Goal: Transaction & Acquisition: Download file/media

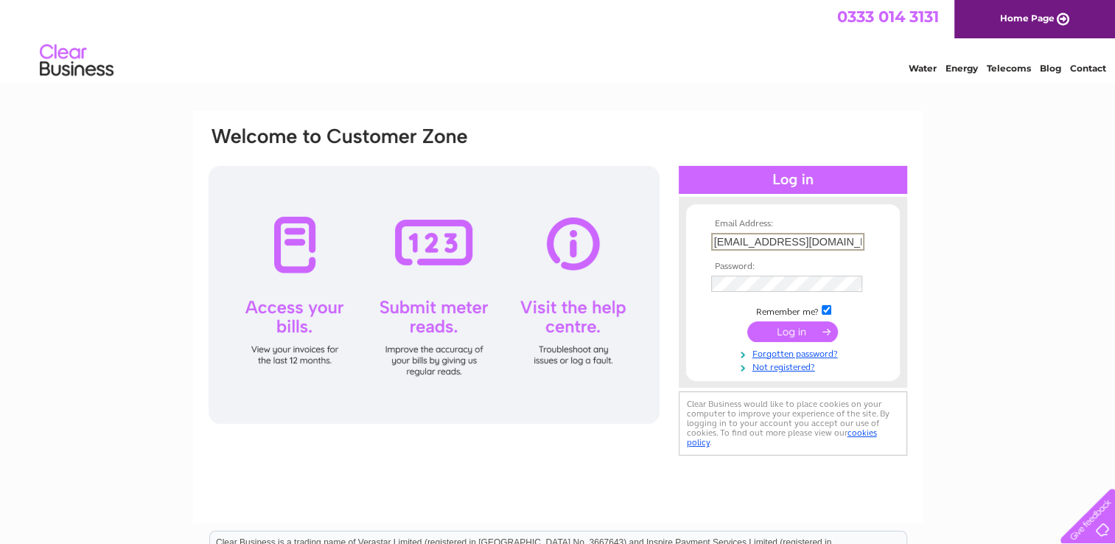
click at [793, 246] on input "lalanternawestend@btconnect.com" at bounding box center [787, 242] width 153 height 18
type input "lalanterna@btconnect.com"
click at [786, 328] on input "submit" at bounding box center [792, 330] width 91 height 21
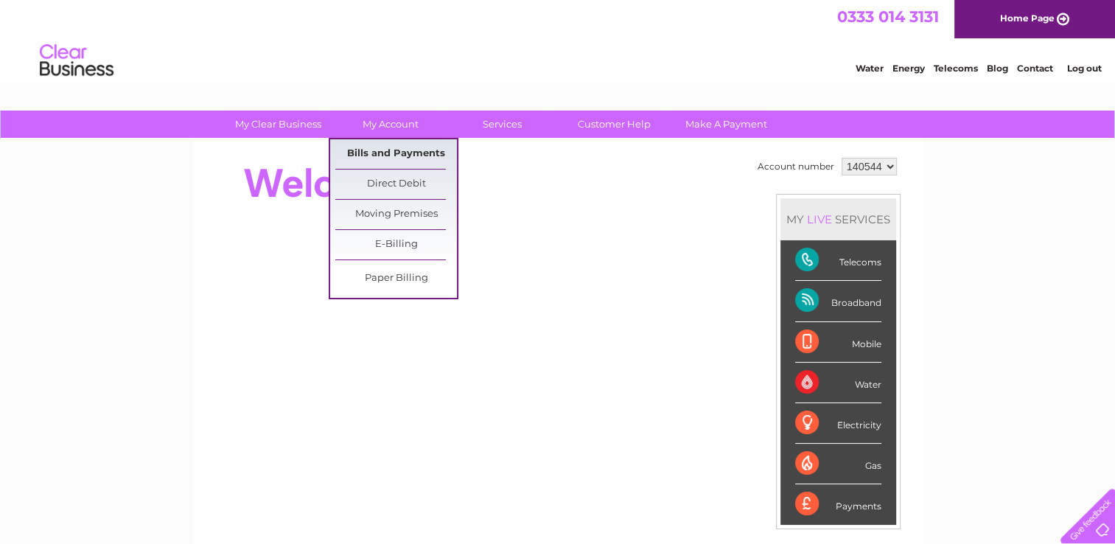
click at [375, 151] on link "Bills and Payments" at bounding box center [396, 153] width 122 height 29
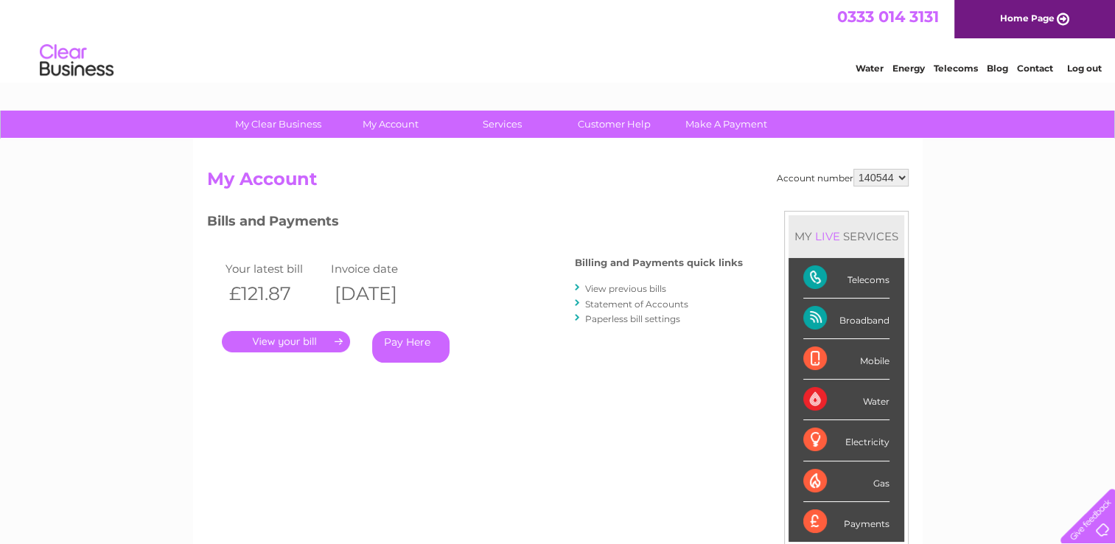
click at [878, 175] on select "140544 901473" at bounding box center [880, 178] width 55 height 18
select select "901473"
click at [853, 169] on select "140544 901473" at bounding box center [880, 178] width 55 height 18
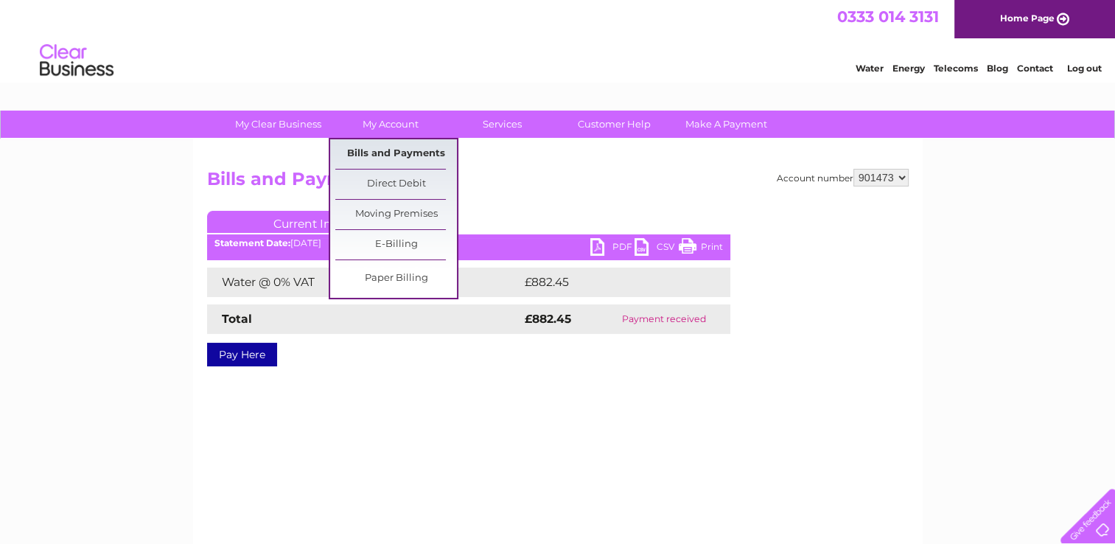
click at [390, 145] on link "Bills and Payments" at bounding box center [396, 153] width 122 height 29
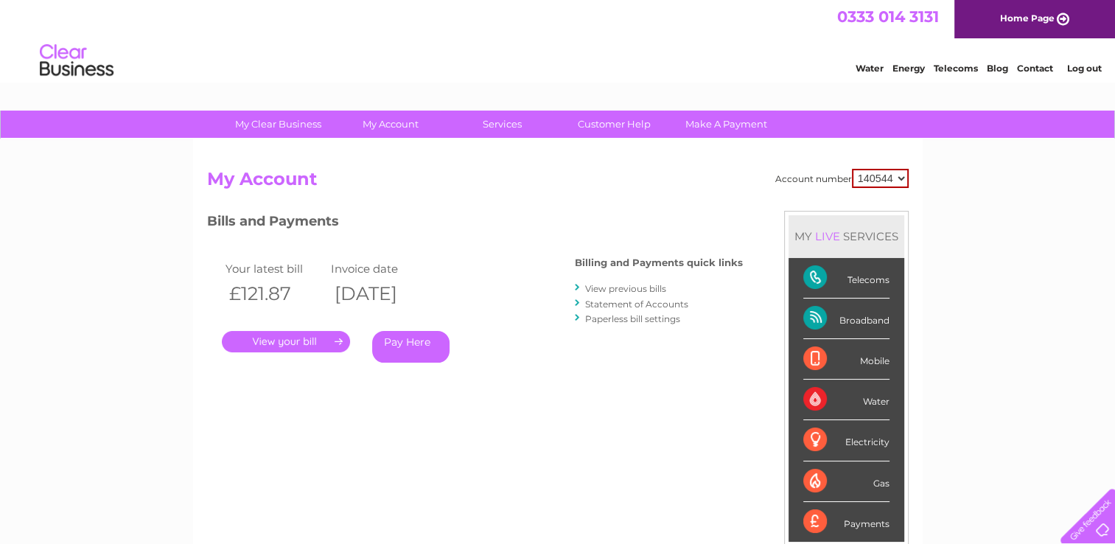
click at [880, 175] on select "140544 901473" at bounding box center [880, 178] width 57 height 19
select select "901473"
click at [852, 169] on select "140544 901473" at bounding box center [880, 178] width 57 height 19
click at [616, 284] on link "View previous bills" at bounding box center [625, 288] width 81 height 11
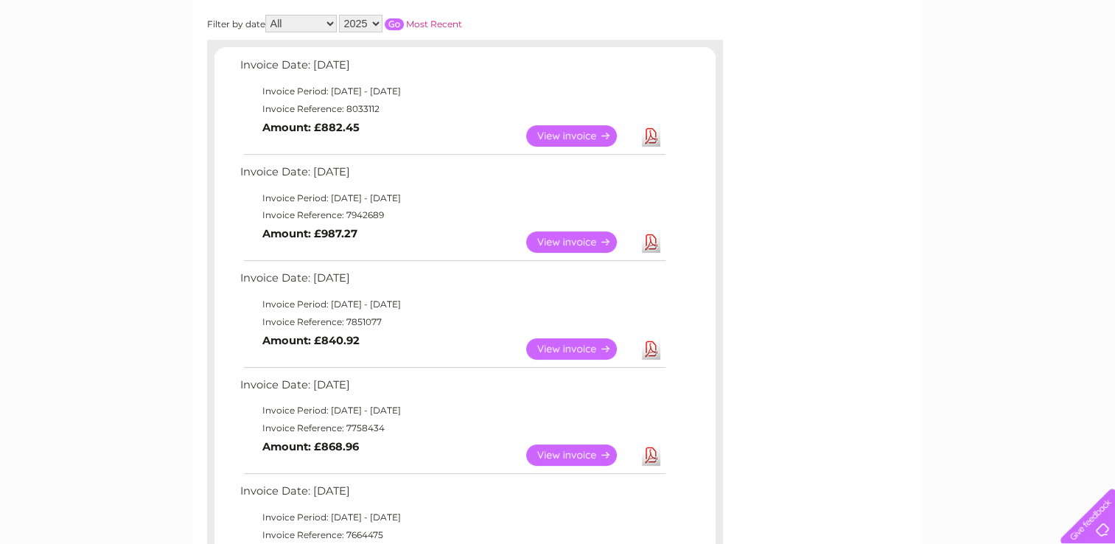
scroll to position [295, 0]
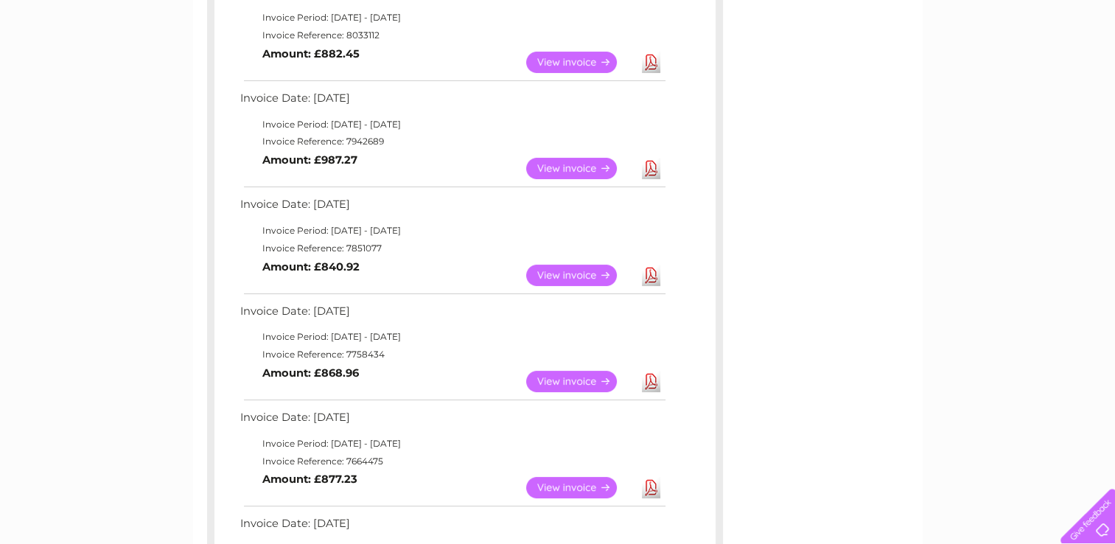
click at [578, 378] on link "View" at bounding box center [580, 381] width 108 height 21
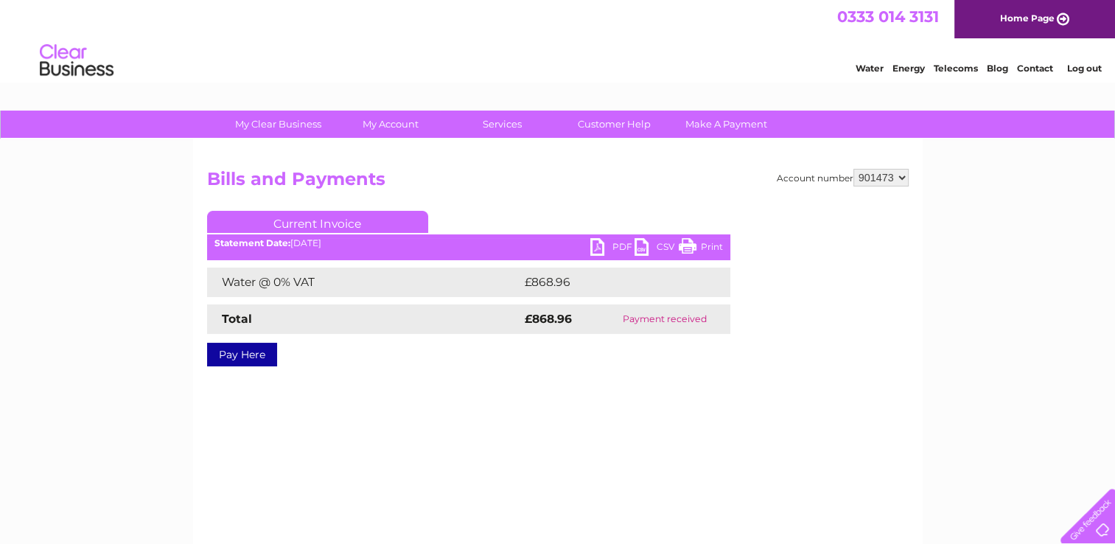
click at [595, 243] on link "PDF" at bounding box center [612, 248] width 44 height 21
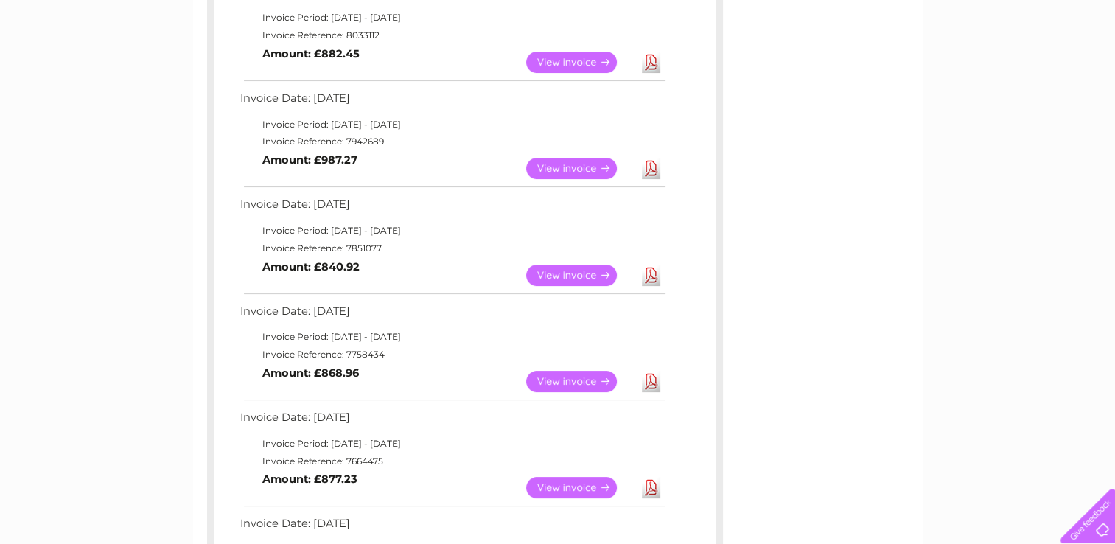
click at [646, 270] on link "Download" at bounding box center [651, 275] width 18 height 21
click at [648, 167] on link "Download" at bounding box center [651, 168] width 18 height 21
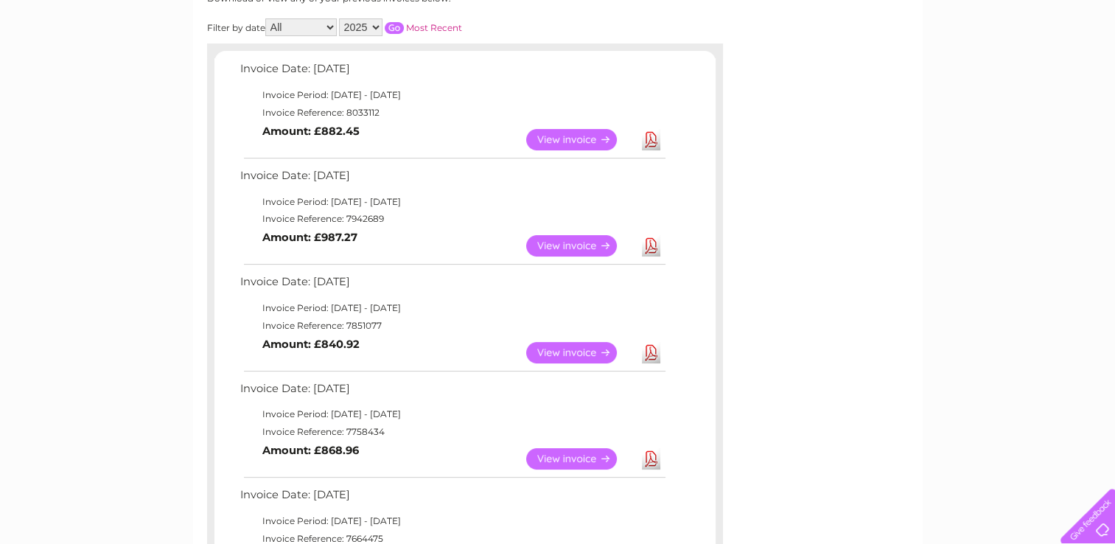
scroll to position [74, 0]
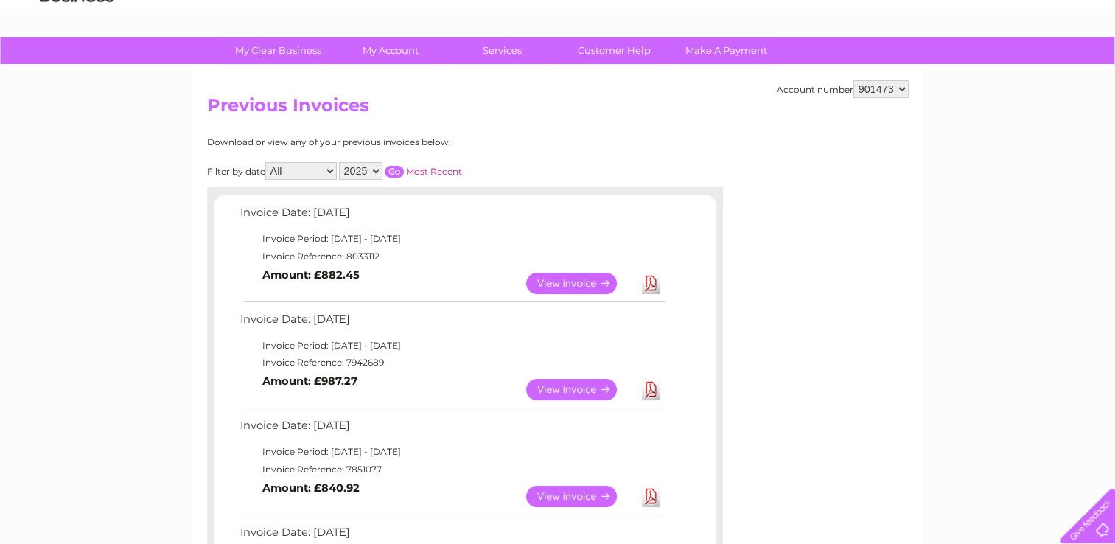
click at [643, 283] on link "Download" at bounding box center [651, 283] width 18 height 21
